Goal: Transaction & Acquisition: Purchase product/service

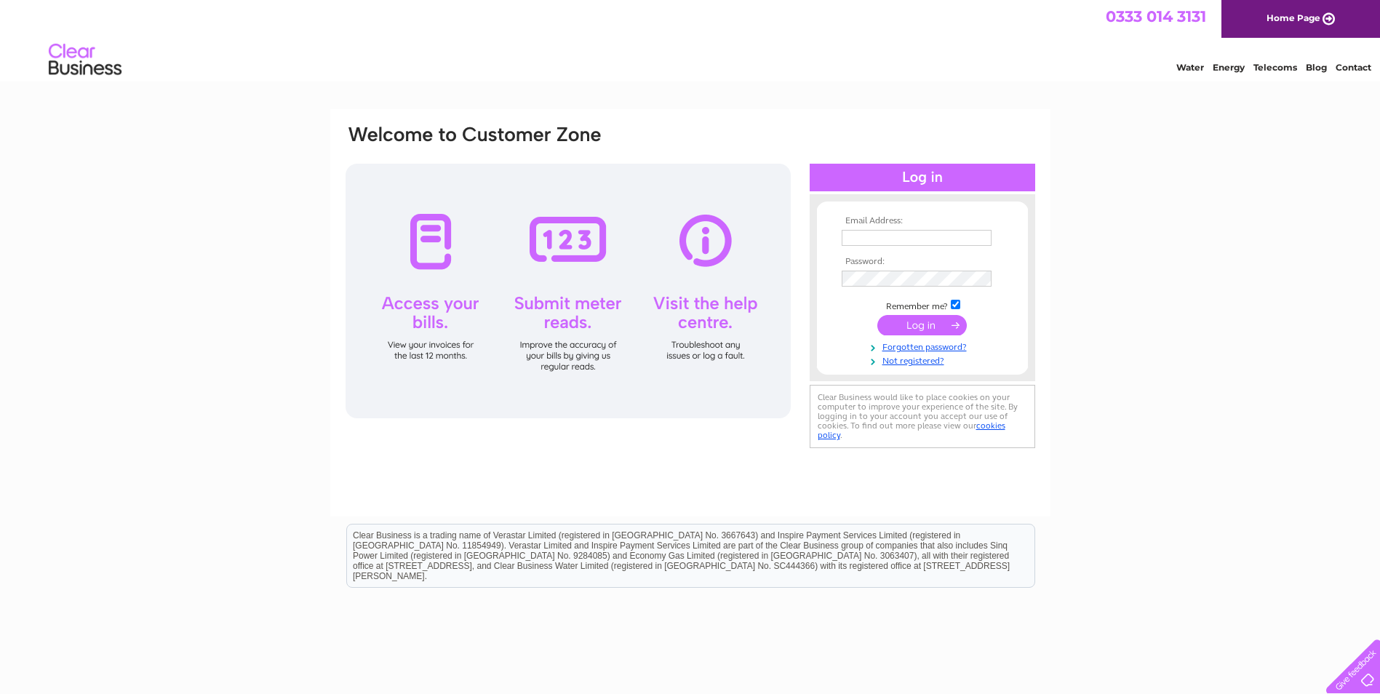
click at [886, 221] on th "Email Address:" at bounding box center [922, 221] width 169 height 10
click at [882, 234] on input "text" at bounding box center [917, 238] width 150 height 16
type input "cshomes1@gmail.com"
click at [878, 317] on input "submit" at bounding box center [923, 327] width 90 height 20
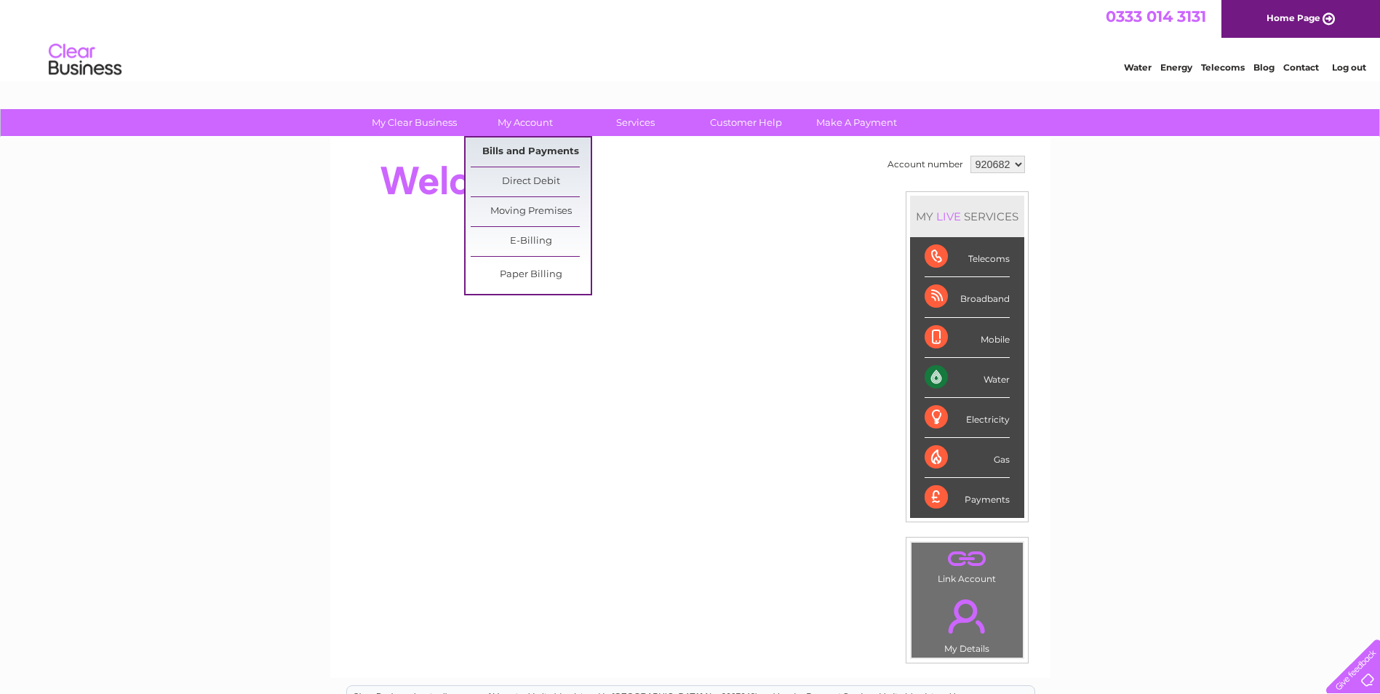
click at [525, 156] on link "Bills and Payments" at bounding box center [531, 152] width 120 height 29
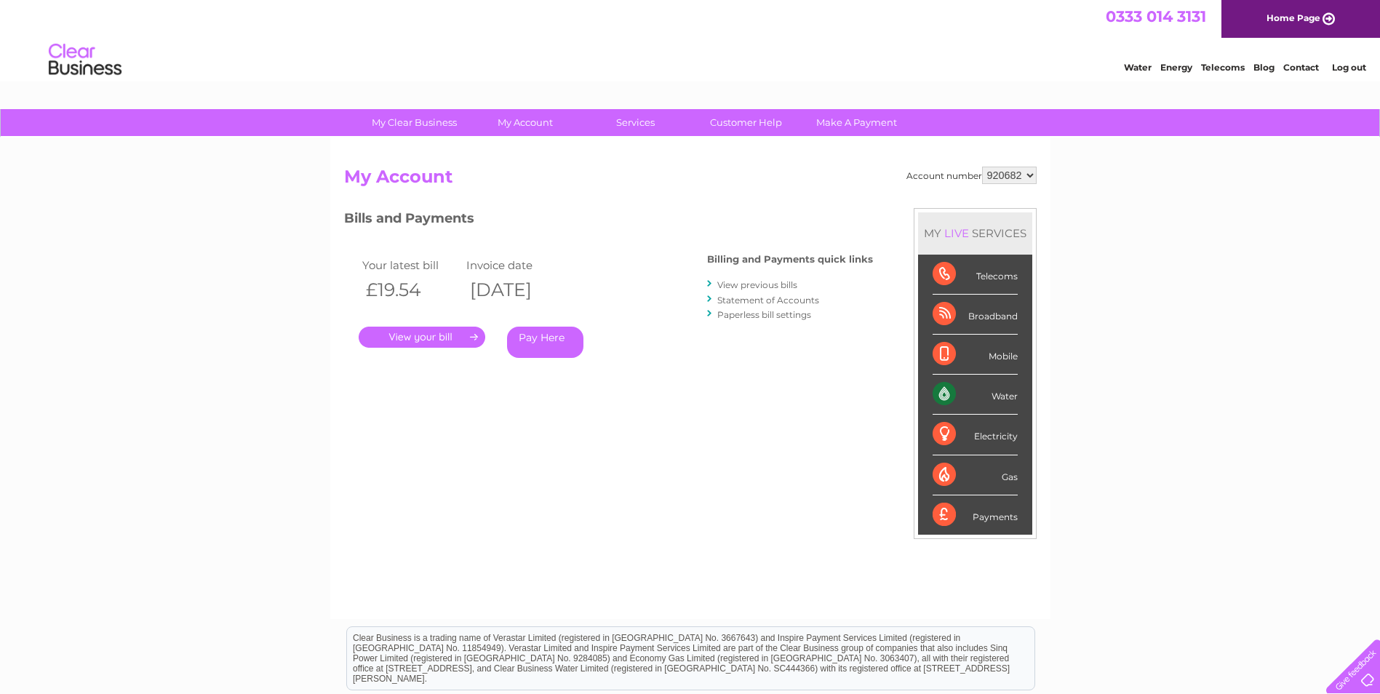
click at [455, 335] on link "." at bounding box center [422, 337] width 127 height 21
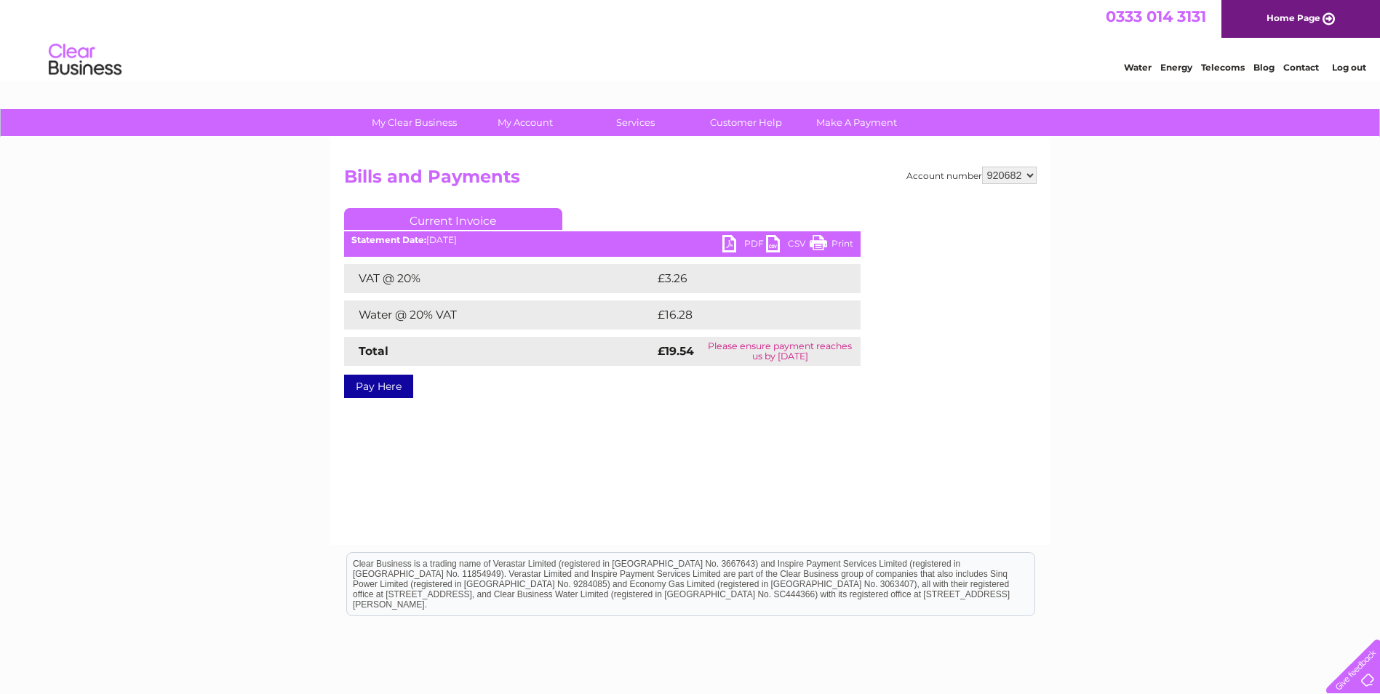
click at [388, 391] on link "Pay Here" at bounding box center [378, 386] width 69 height 23
click at [831, 239] on link "Print" at bounding box center [832, 245] width 44 height 21
click at [377, 392] on link "Pay Here" at bounding box center [378, 386] width 69 height 23
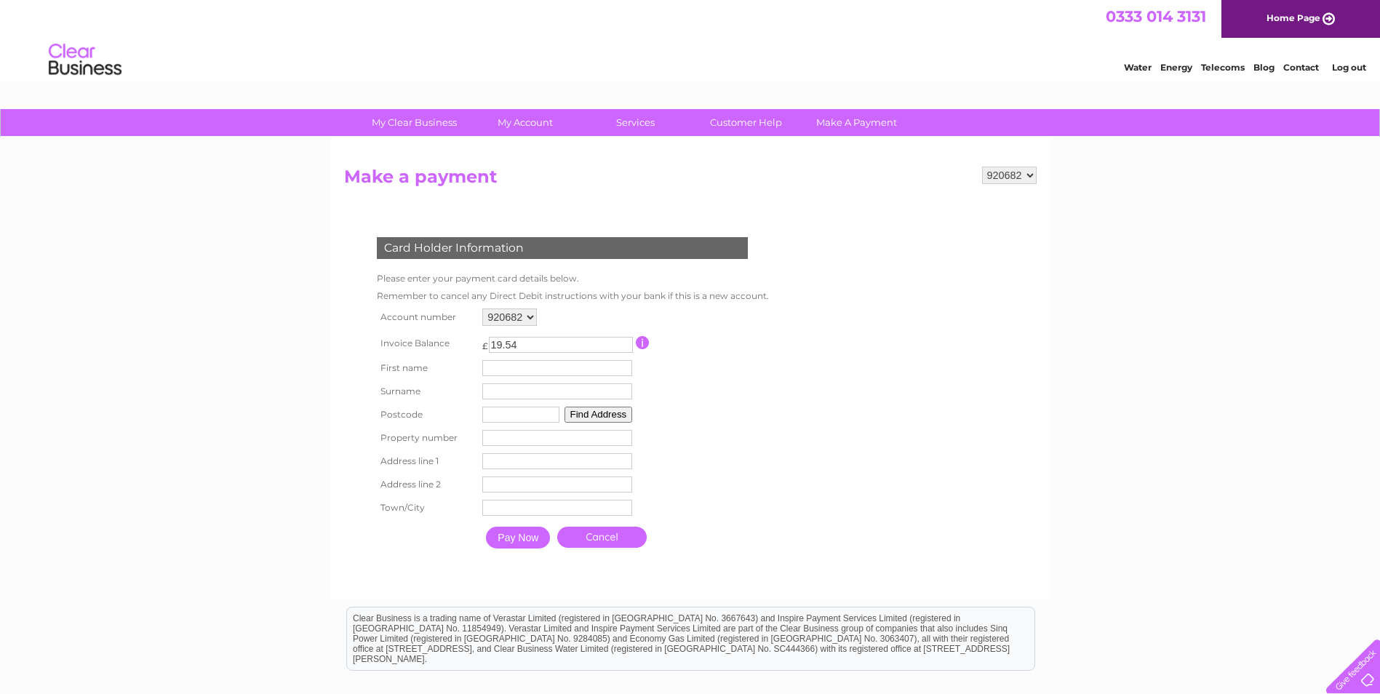
click at [521, 369] on input "text" at bounding box center [557, 368] width 150 height 16
type input "[PERSON_NAME]"
type input "ml9 3fl"
type input "smithstone house"
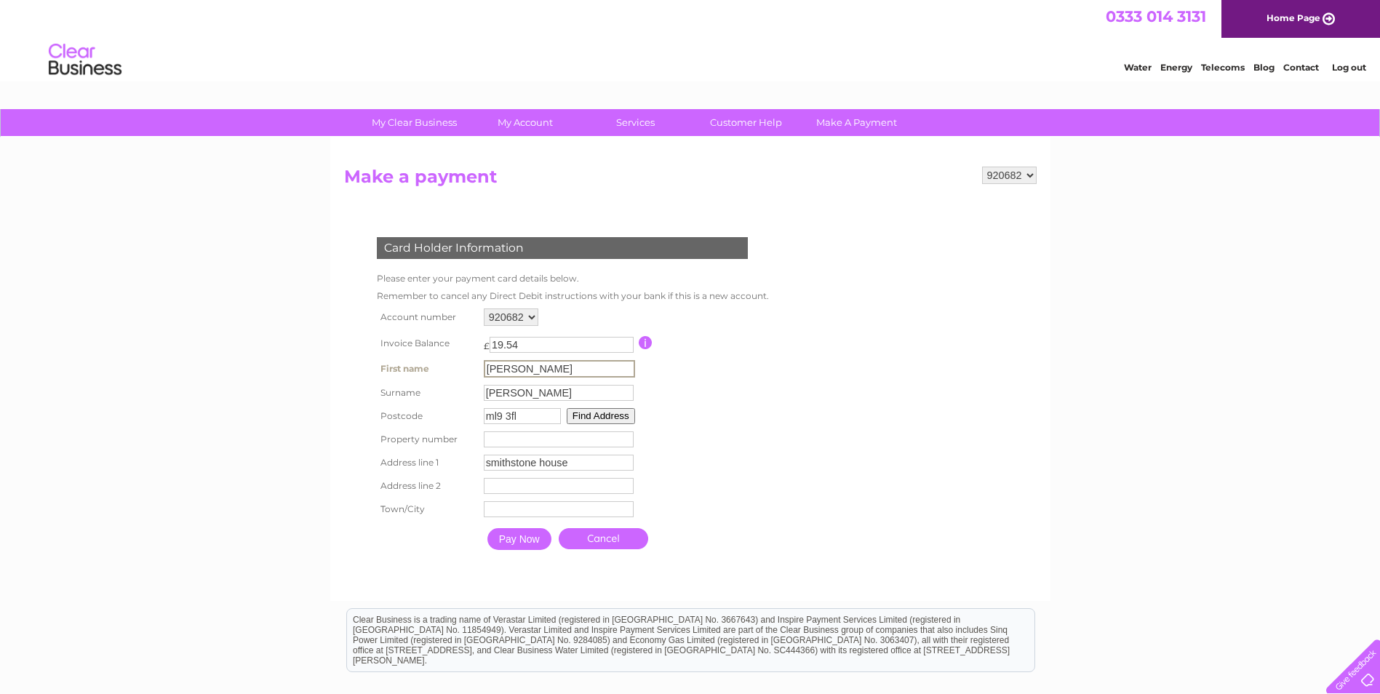
type input "udstonmill road"
type input "stonehouse larkhall"
click at [525, 444] on input "number" at bounding box center [557, 438] width 150 height 16
type input "0"
click at [536, 539] on input "Pay Now" at bounding box center [518, 538] width 64 height 22
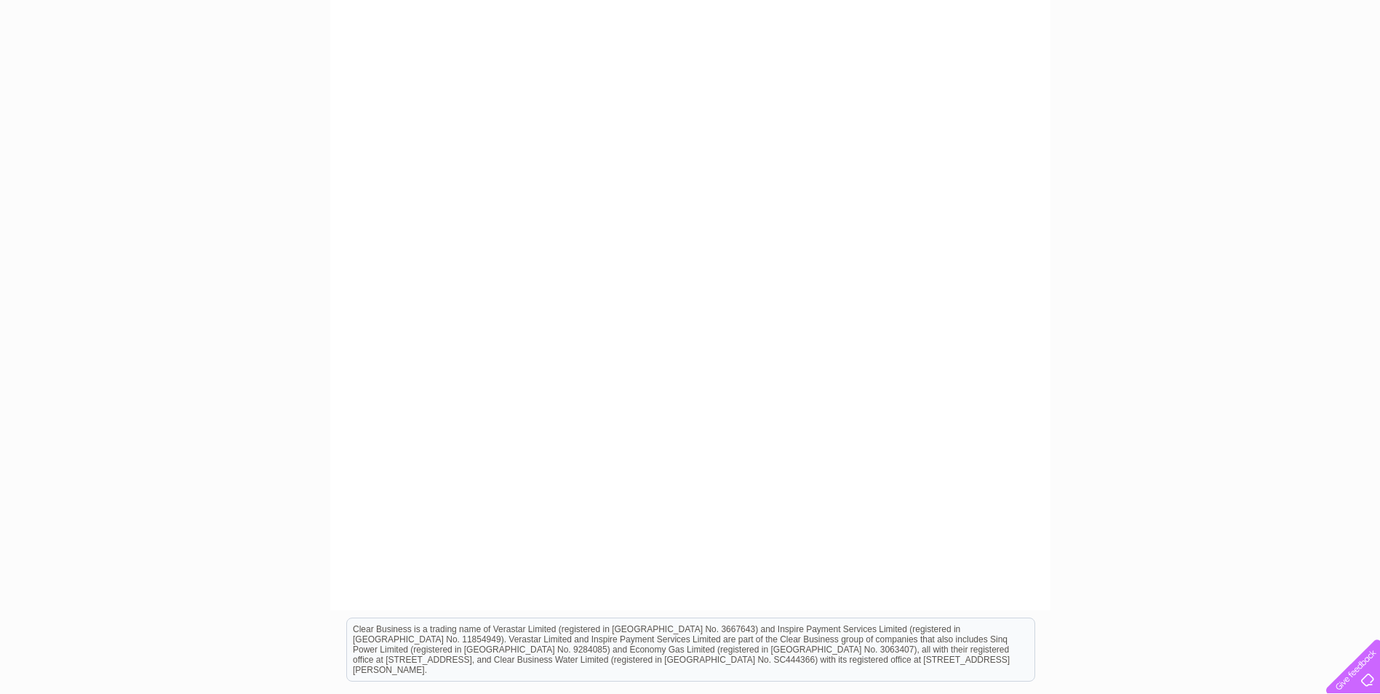
scroll to position [291, 0]
